Goal: Transaction & Acquisition: Obtain resource

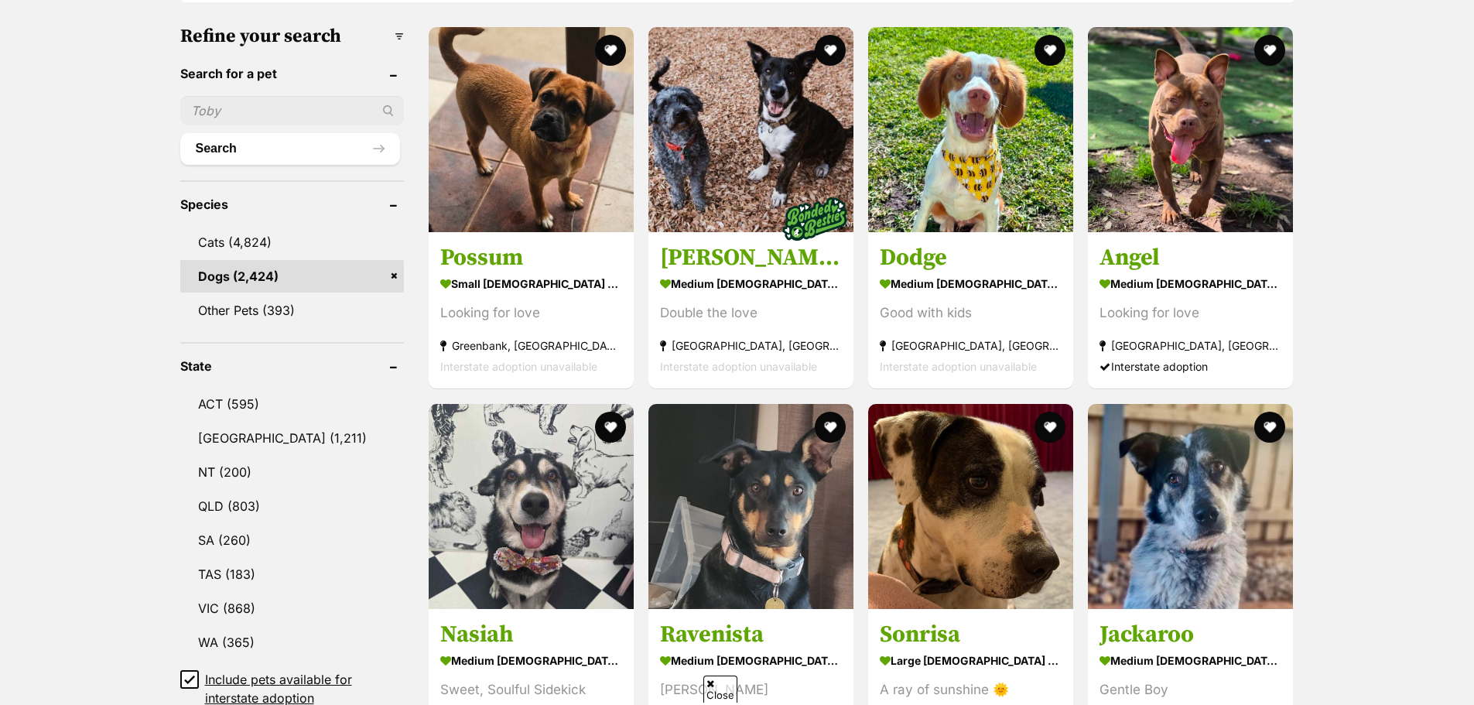
scroll to position [619, 0]
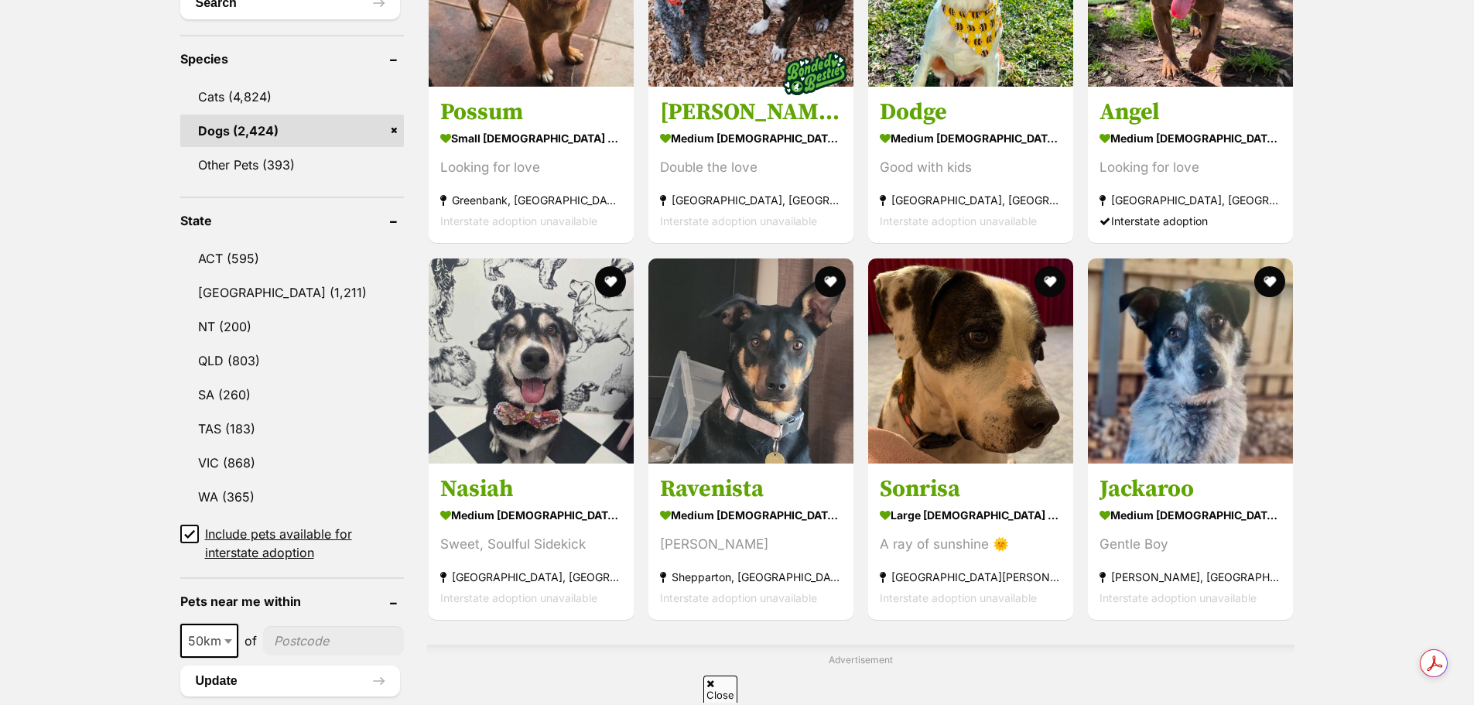
click at [249, 464] on link "VIC (868)" at bounding box center [292, 463] width 224 height 33
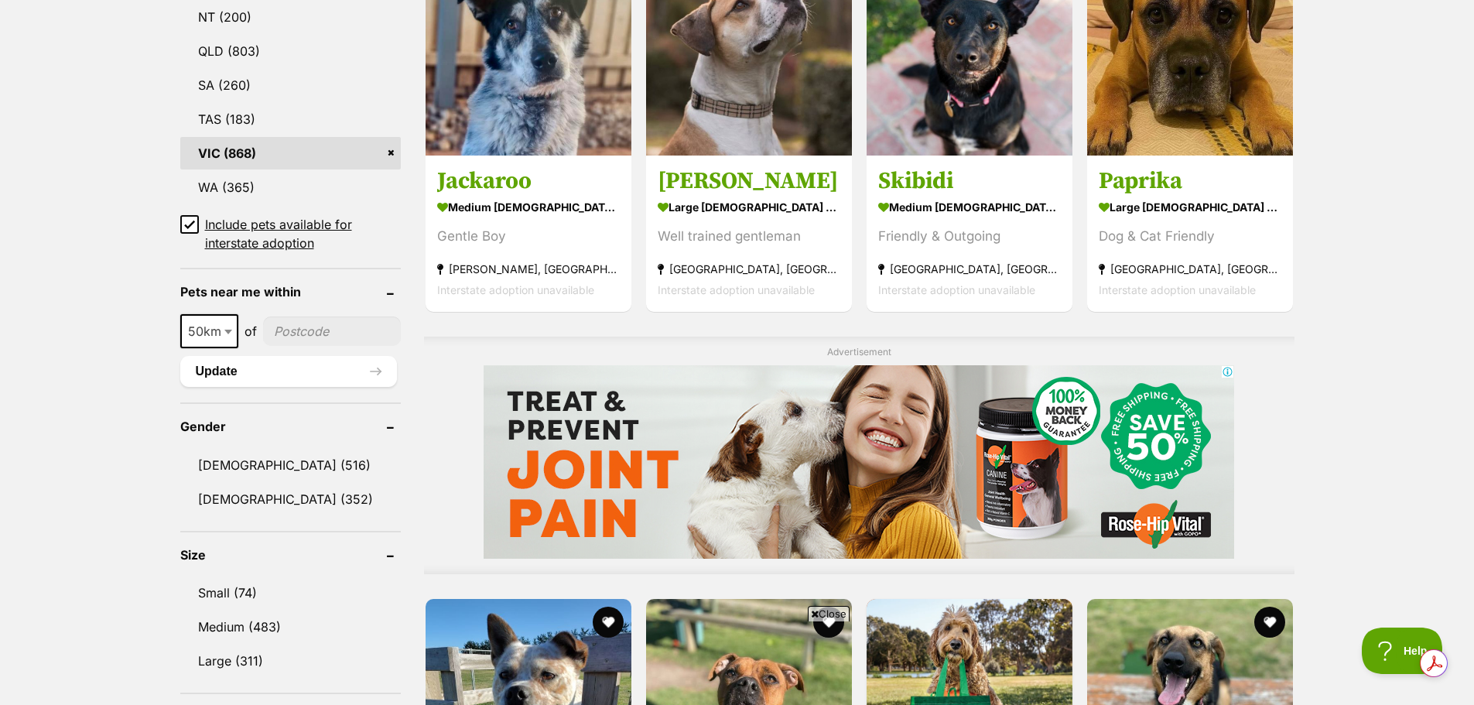
click at [246, 592] on link "Small (74)" at bounding box center [290, 593] width 221 height 33
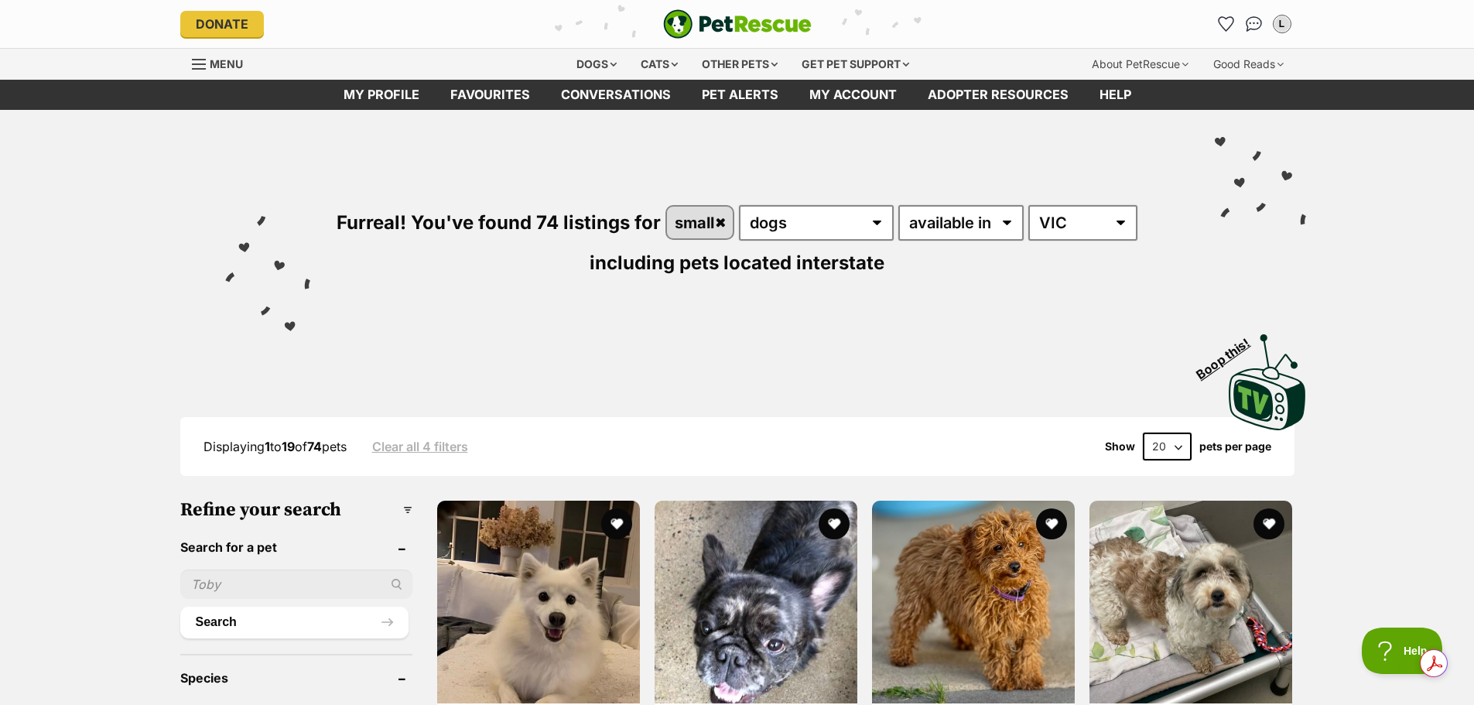
click at [1174, 447] on select "20 40 60" at bounding box center [1167, 447] width 49 height 28
select select "60"
click at [1143, 433] on select "20 40 60" at bounding box center [1167, 447] width 49 height 28
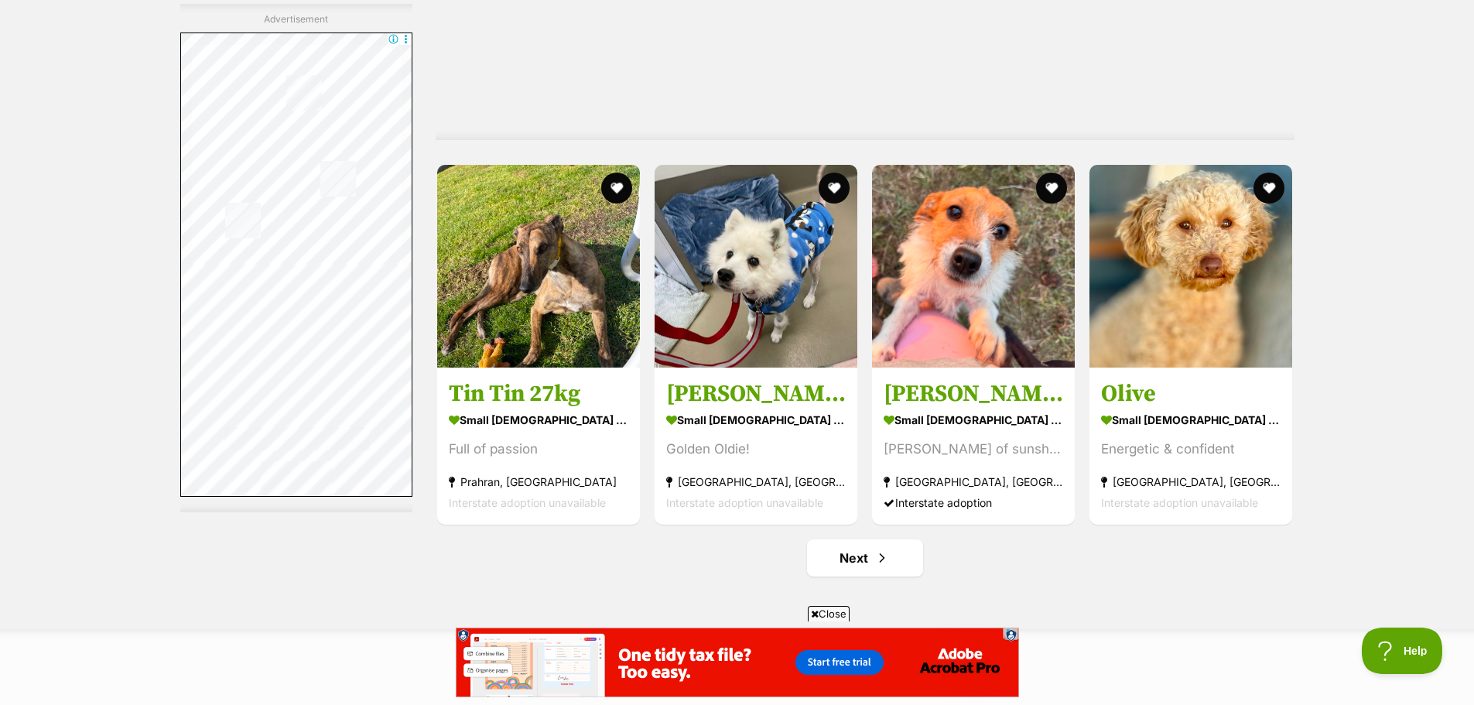
scroll to position [8126, 0]
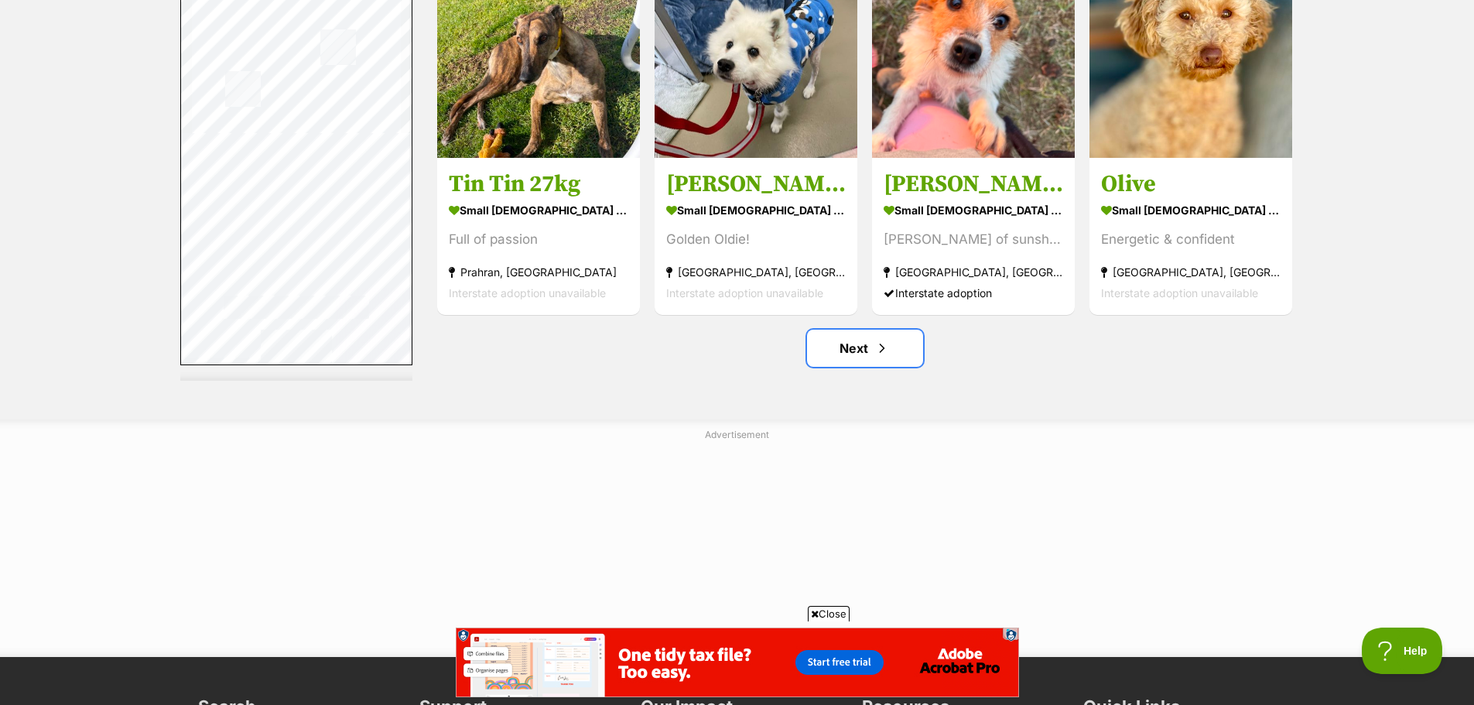
click at [899, 359] on link "Next" at bounding box center [865, 348] width 116 height 37
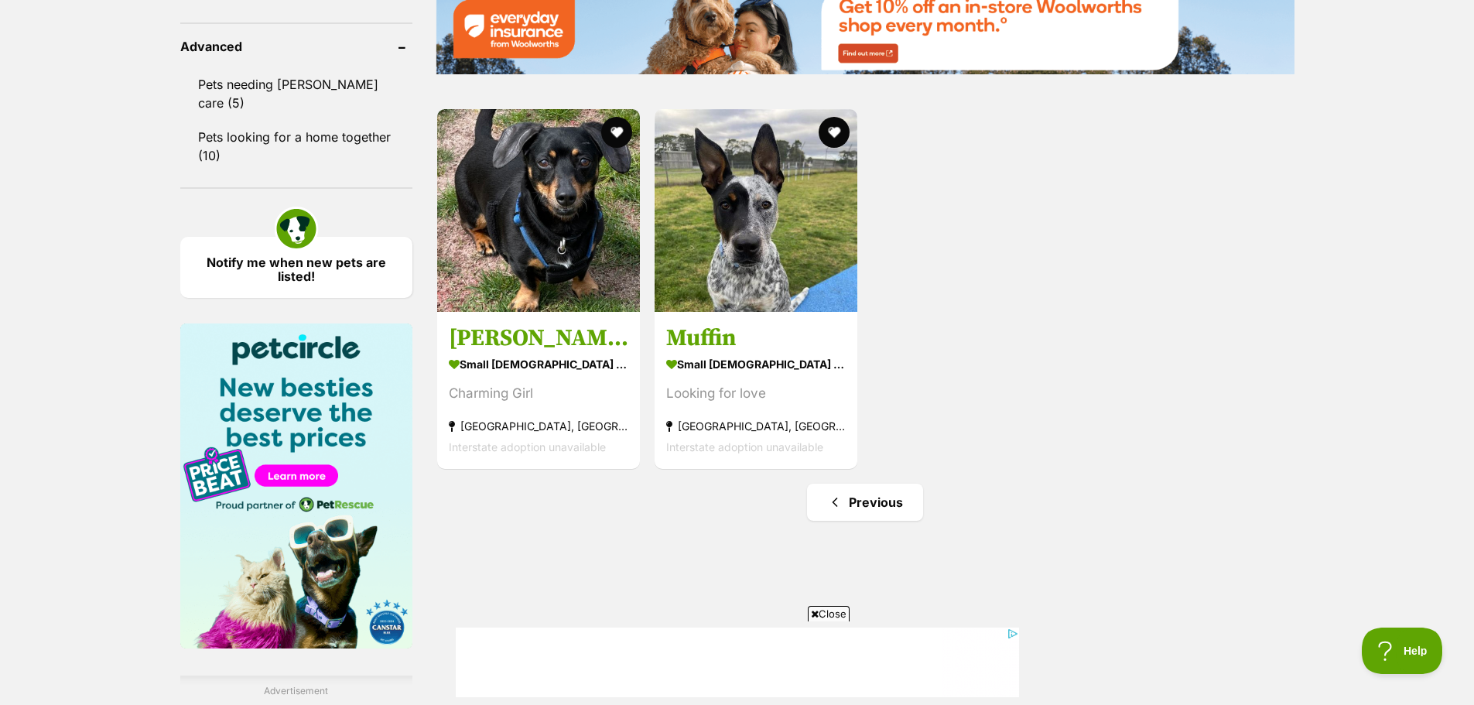
scroll to position [2090, 0]
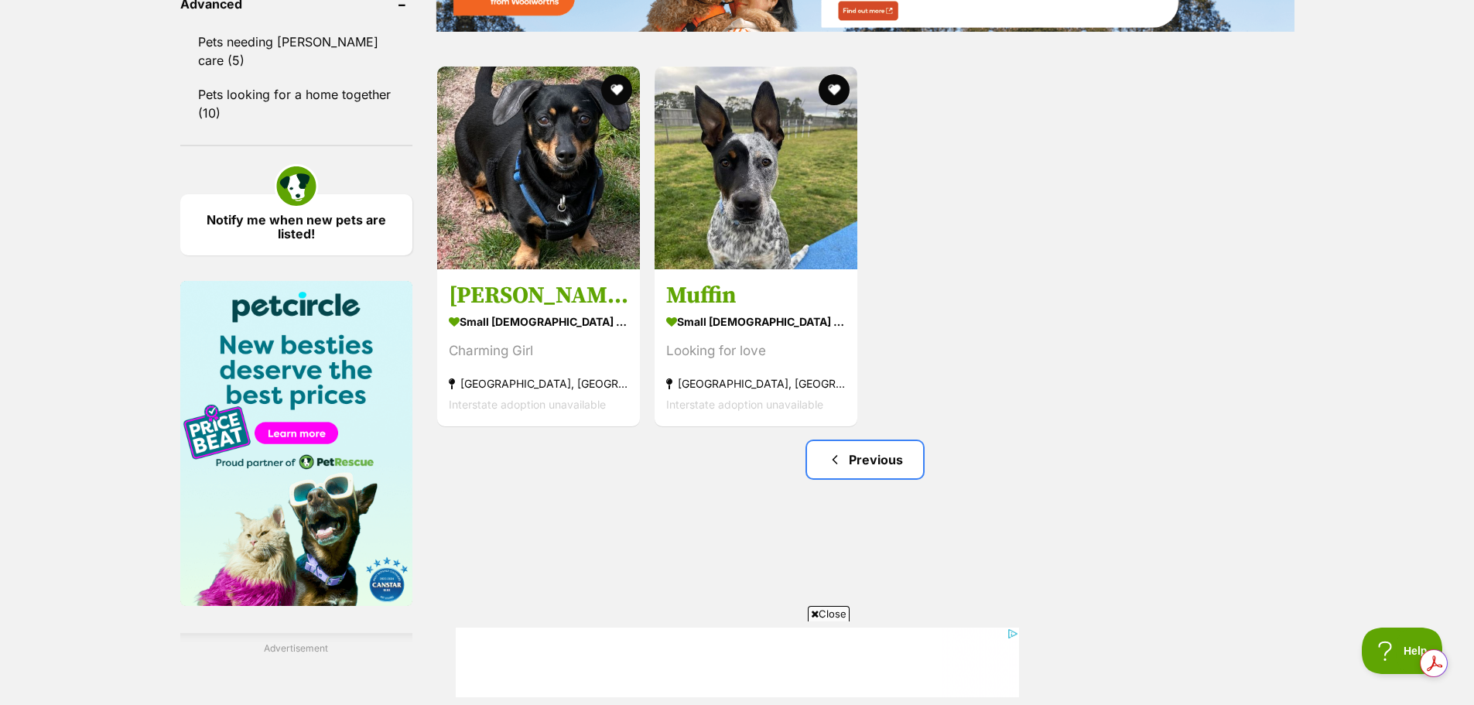
click at [882, 467] on link "Previous" at bounding box center [865, 459] width 116 height 37
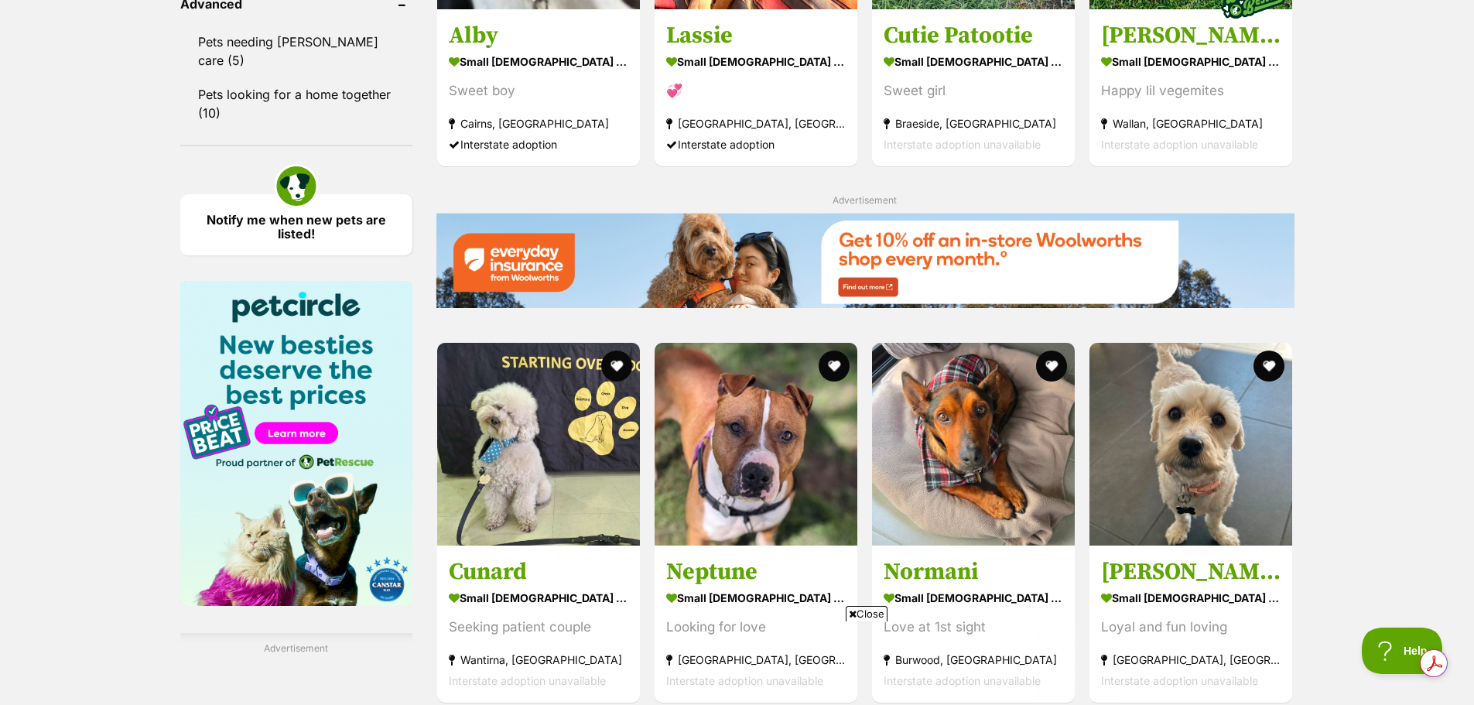
scroll to position [2071, 0]
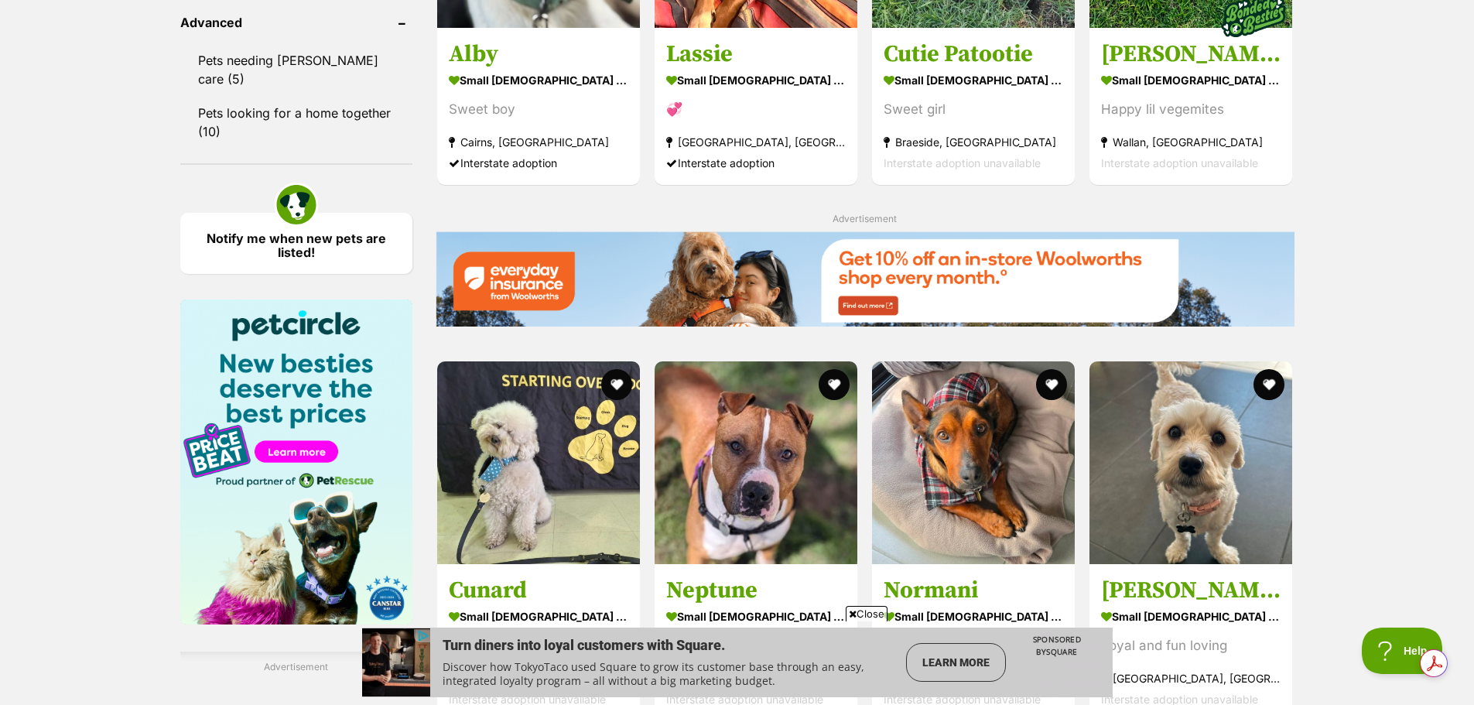
click at [987, 464] on img at bounding box center [973, 462] width 203 height 203
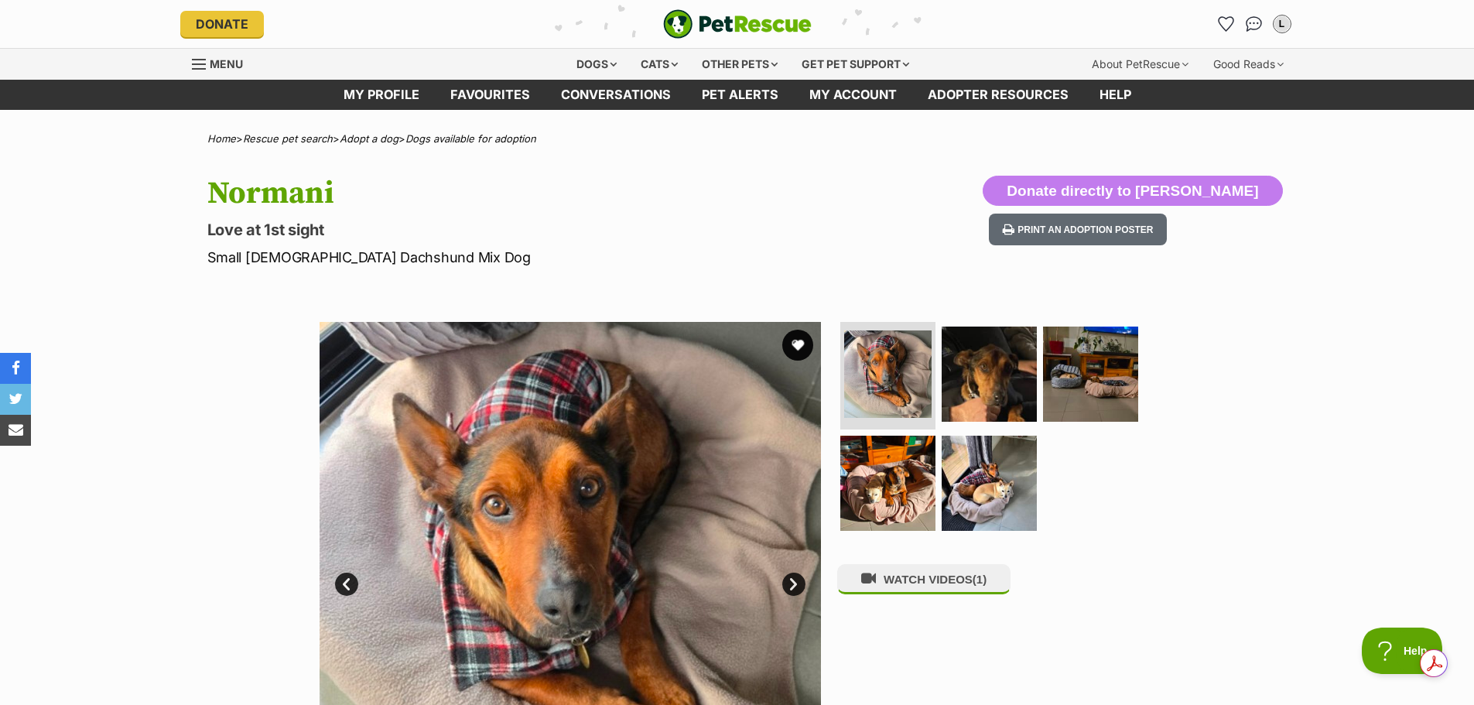
click at [887, 498] on img at bounding box center [887, 483] width 95 height 95
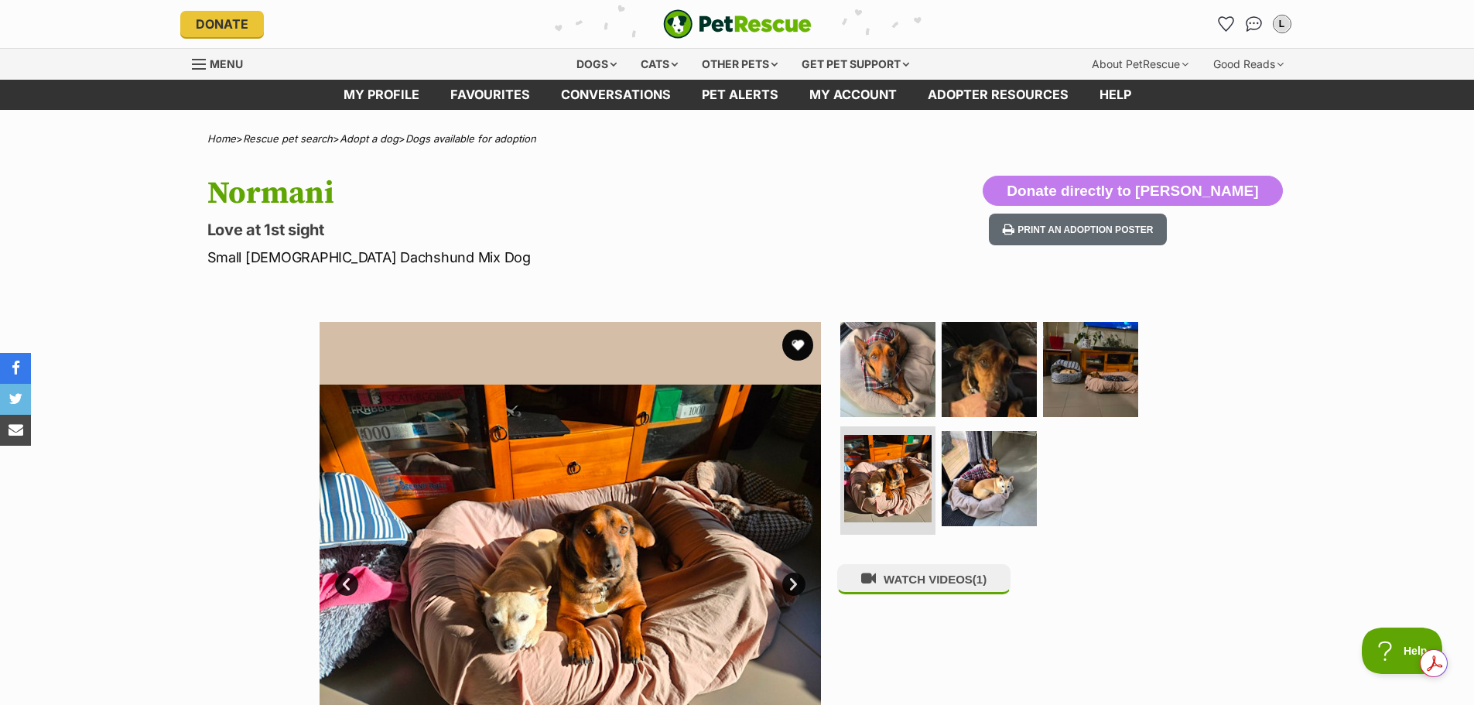
click at [995, 487] on img at bounding box center [989, 478] width 95 height 95
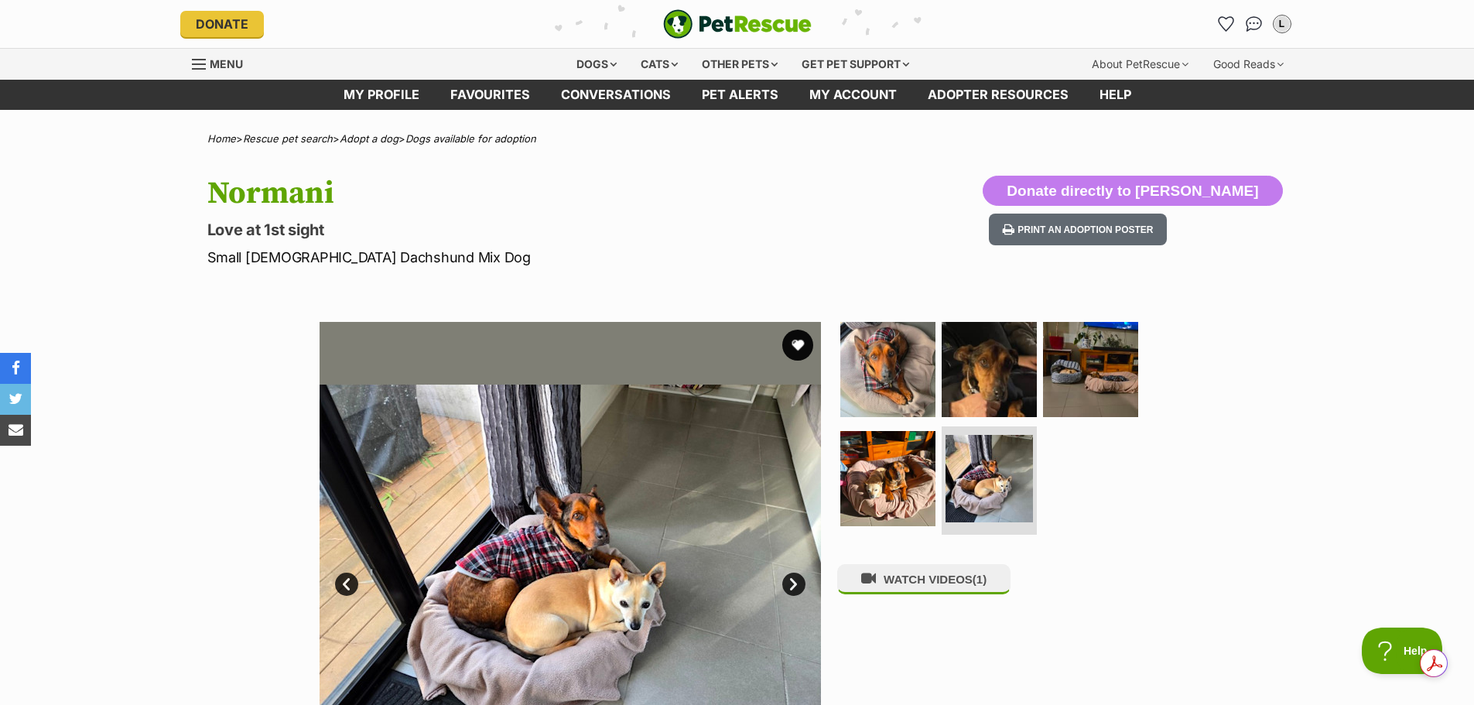
click at [1081, 378] on img at bounding box center [1090, 369] width 95 height 95
